Goal: Information Seeking & Learning: Learn about a topic

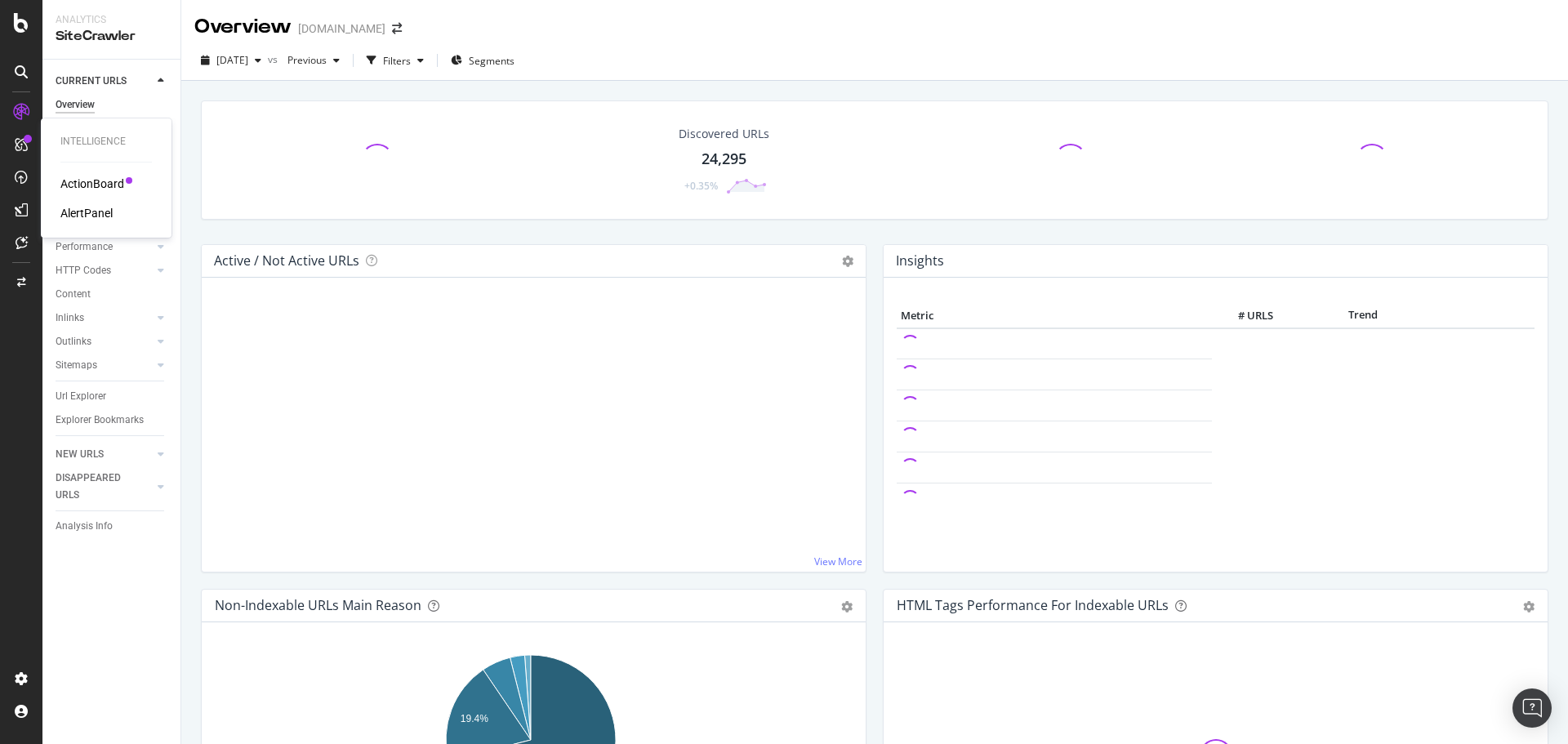
click at [105, 177] on div "ActionBoard" at bounding box center [92, 184] width 64 height 16
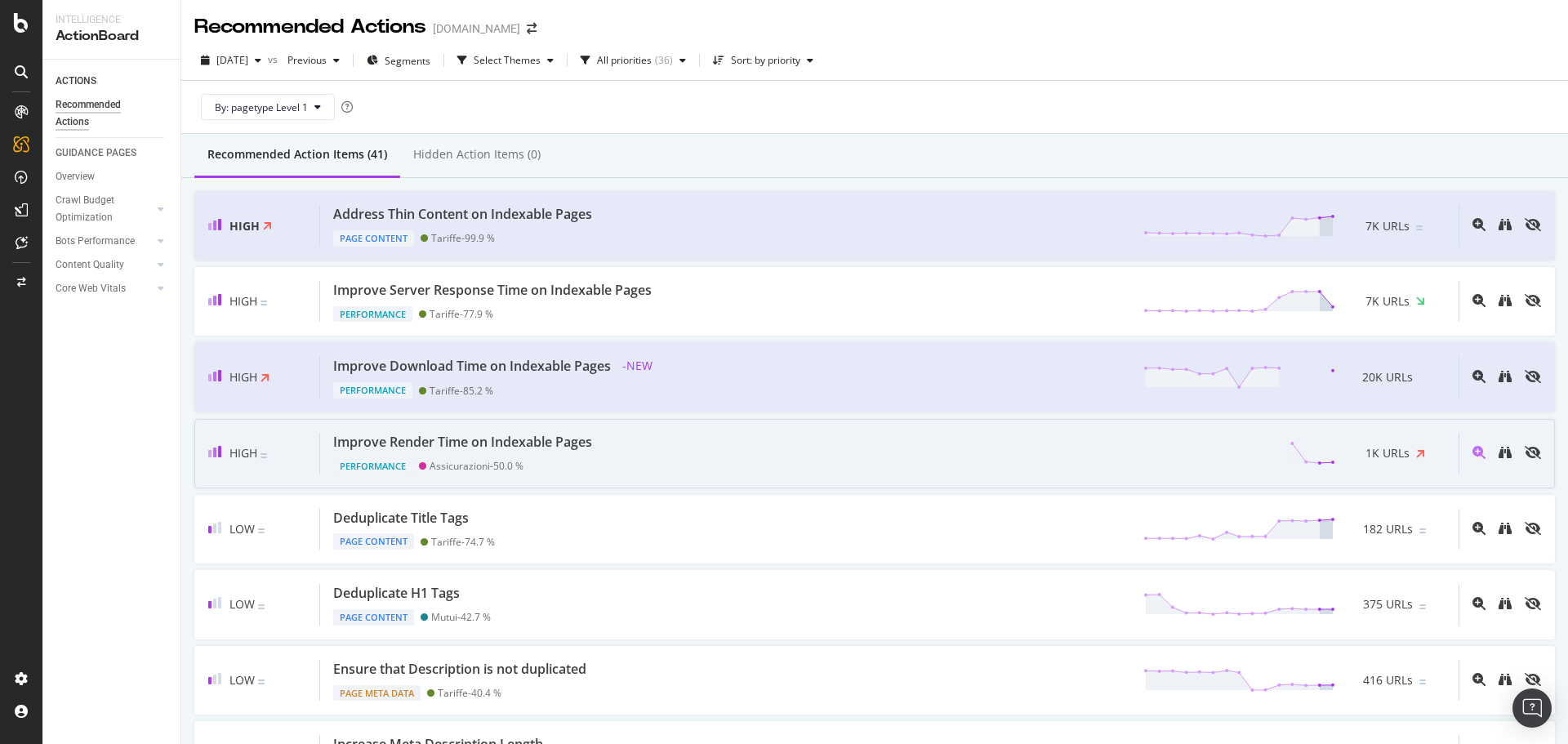
click at [1395, 447] on span "1K URLs" at bounding box center [1387, 454] width 44 height 16
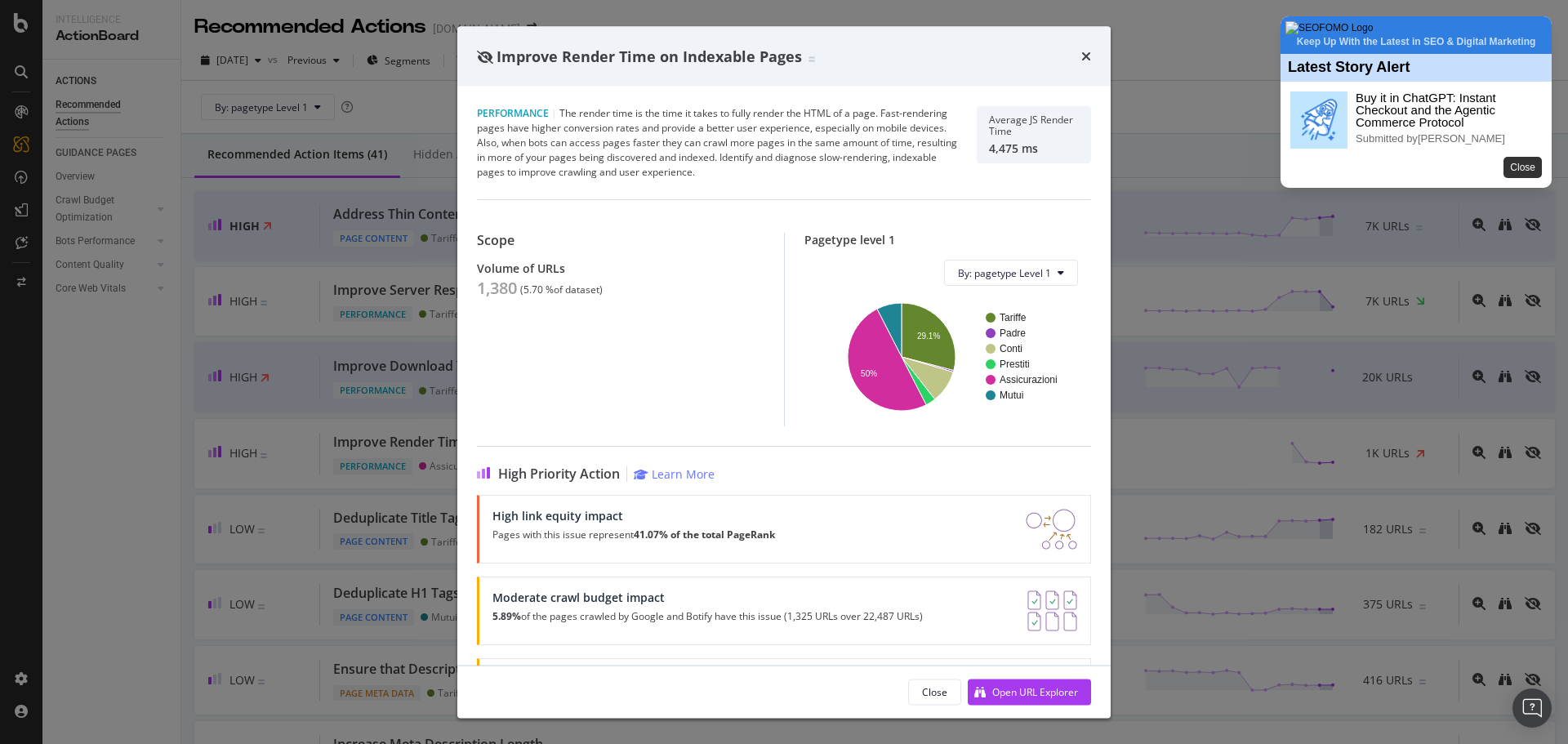
click at [1531, 178] on button "Close" at bounding box center [1522, 168] width 38 height 21
